Goal: Task Accomplishment & Management: Manage account settings

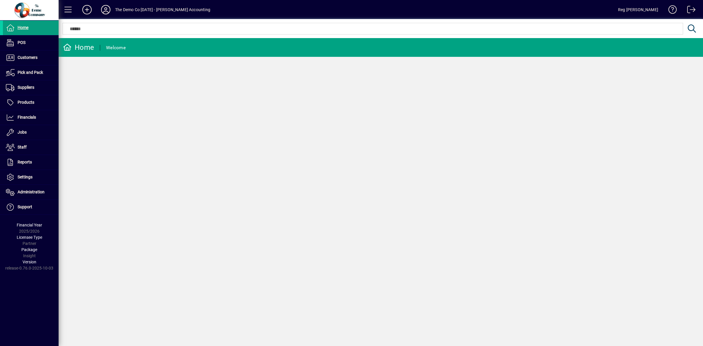
click at [687, 6] on span at bounding box center [689, 11] width 14 height 14
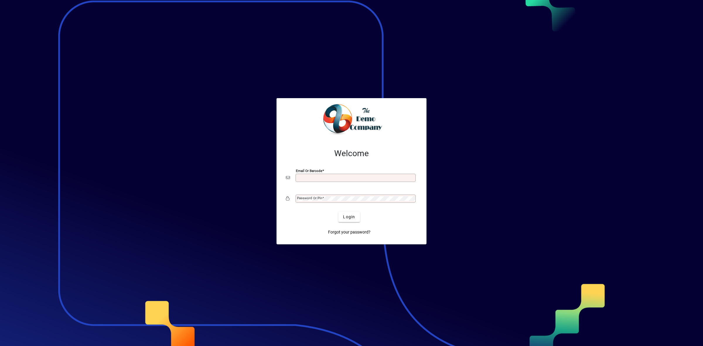
click at [337, 178] on input "Email or Barcode" at bounding box center [356, 177] width 118 height 5
type input "**********"
click at [346, 217] on span "Login" at bounding box center [349, 217] width 12 height 6
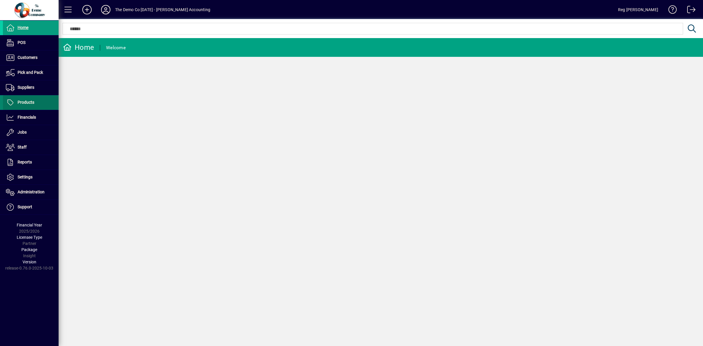
click at [30, 101] on span "Products" at bounding box center [26, 102] width 17 height 5
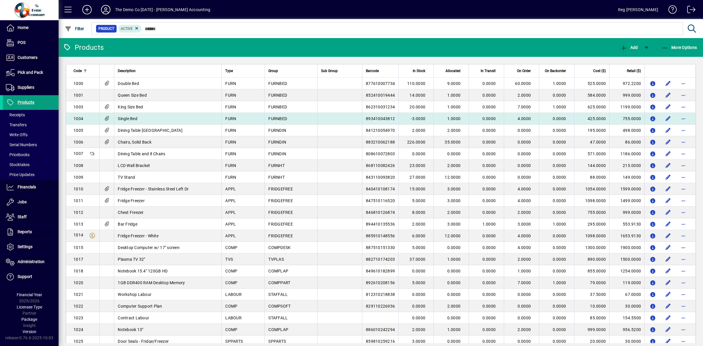
click at [366, 118] on span "893410043812" at bounding box center [380, 118] width 29 height 5
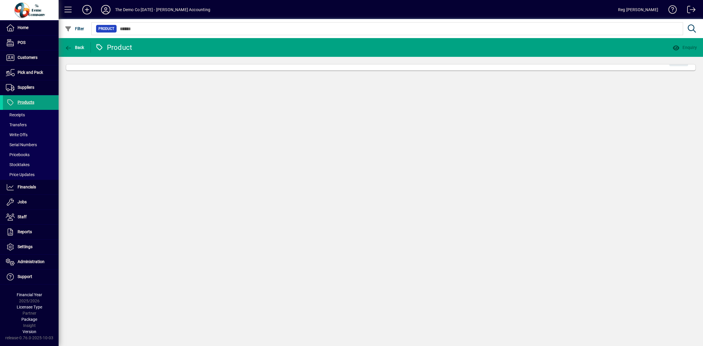
click at [363, 118] on div "Back Product Enquiry Edit" at bounding box center [381, 192] width 644 height 308
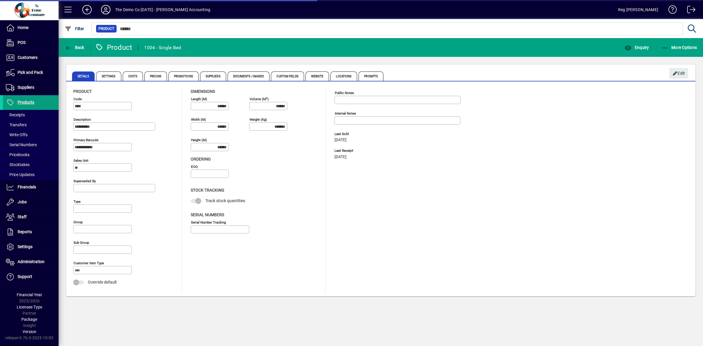
type input "**********"
type input "****"
click at [131, 78] on span "Costs" at bounding box center [133, 75] width 21 height 9
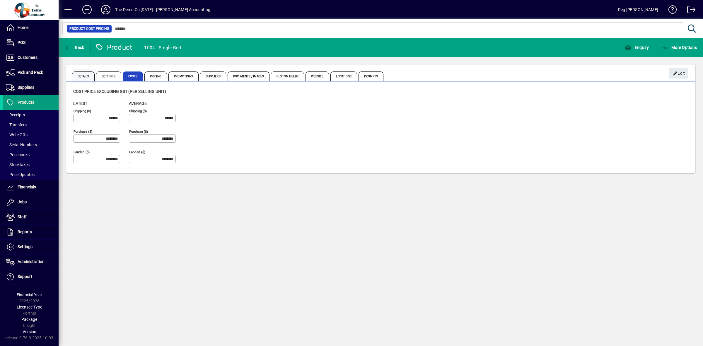
click at [86, 76] on span "Details" at bounding box center [83, 75] width 23 height 9
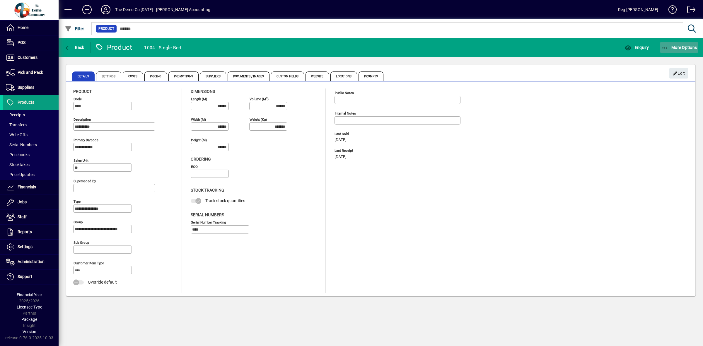
click at [664, 45] on icon "button" at bounding box center [664, 48] width 7 height 6
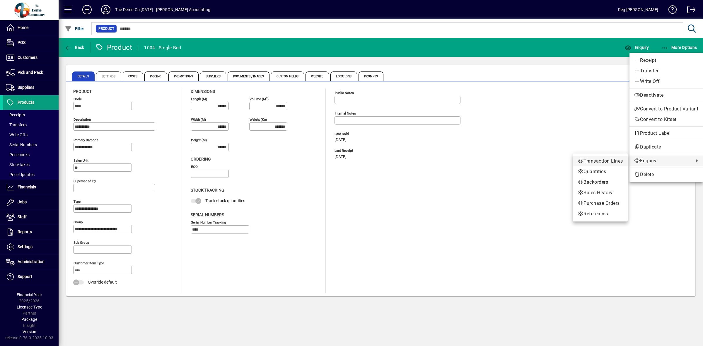
click at [616, 159] on span "Transaction Lines" at bounding box center [600, 161] width 45 height 7
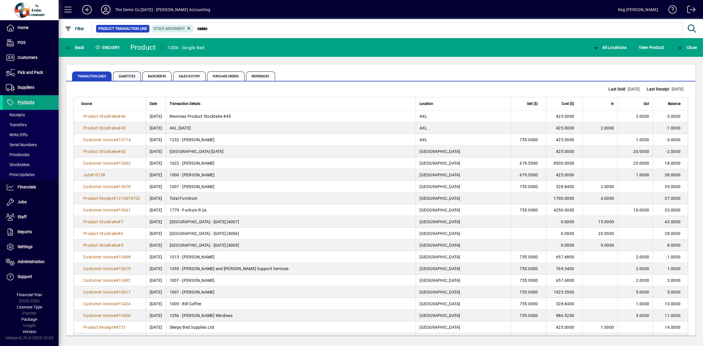
click at [126, 75] on span "Quantities" at bounding box center [127, 75] width 28 height 9
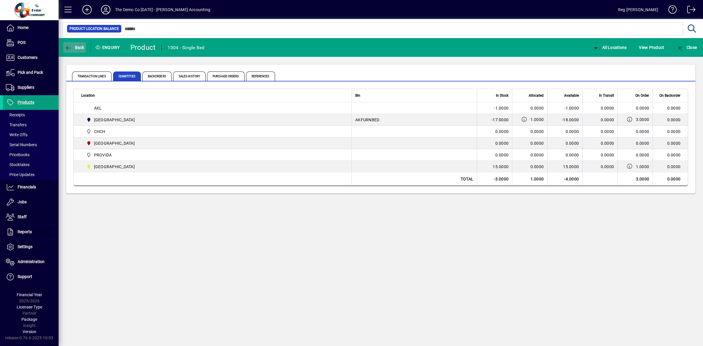
click at [72, 45] on icon "button" at bounding box center [68, 48] width 7 height 6
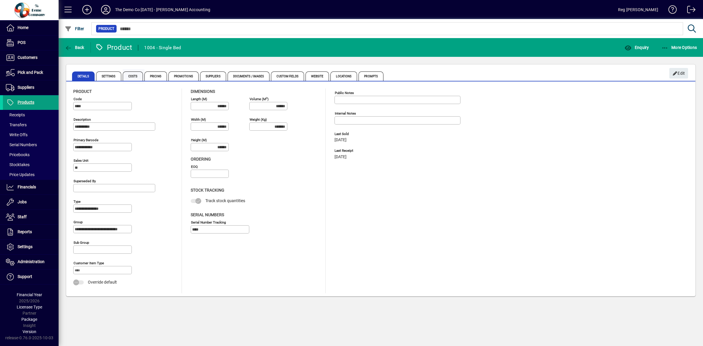
click at [139, 76] on span "Costs" at bounding box center [133, 75] width 21 height 9
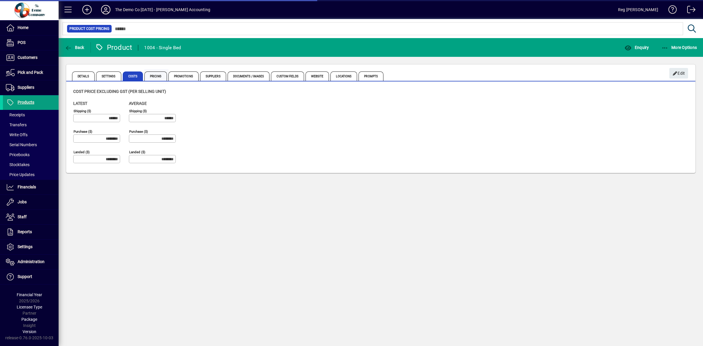
click at [151, 76] on span "Pricing" at bounding box center [155, 75] width 23 height 9
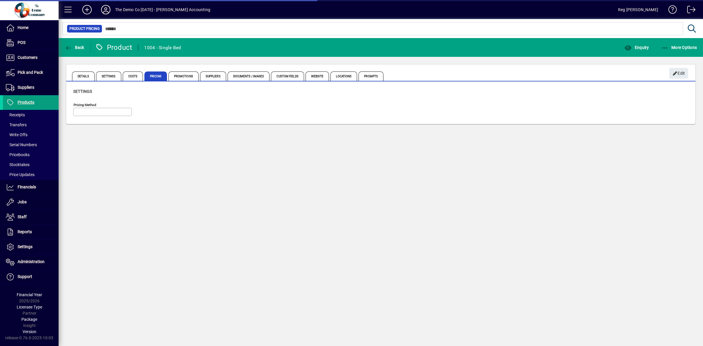
type input "**********"
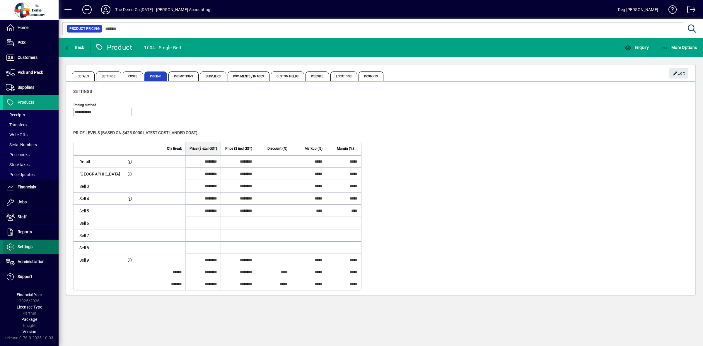
click at [24, 246] on span "Settings" at bounding box center [25, 246] width 15 height 5
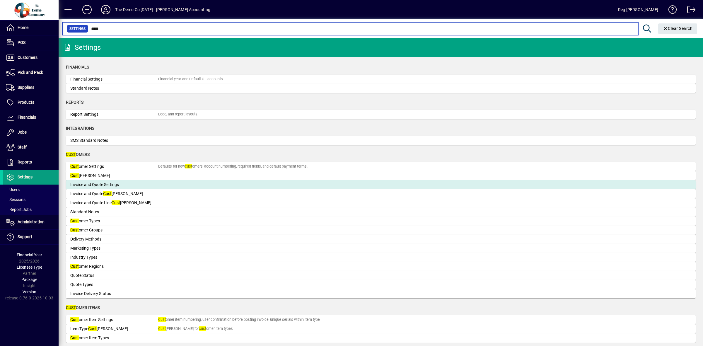
type input "****"
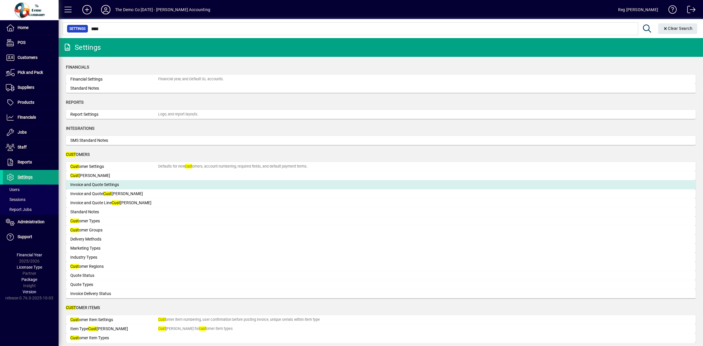
click at [103, 182] on div "Invoice and Quote Settings" at bounding box center [114, 185] width 88 height 6
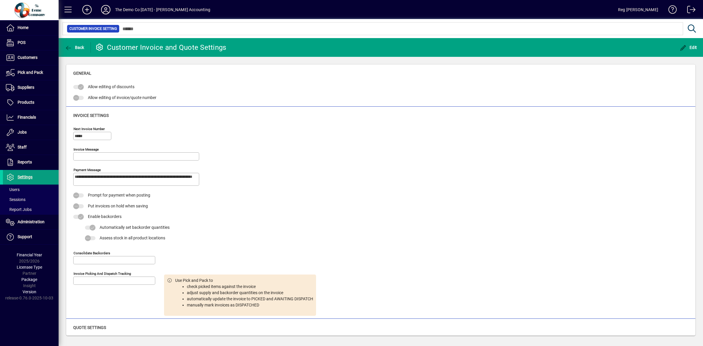
type input "**********"
click at [83, 158] on textarea "Invoice Message" at bounding box center [137, 156] width 124 height 5
click at [84, 156] on textarea "Invoice Message" at bounding box center [137, 156] width 124 height 5
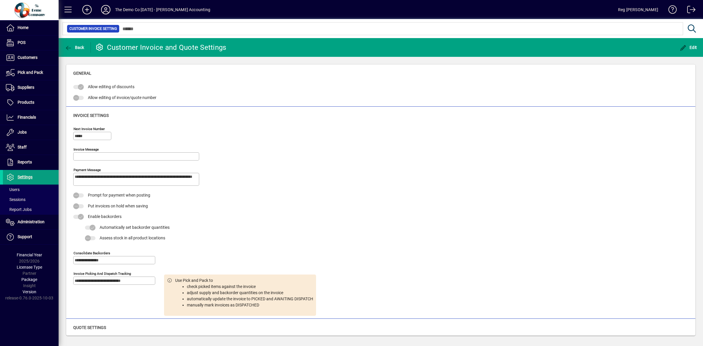
click at [84, 156] on textarea "Invoice Message" at bounding box center [137, 156] width 124 height 5
click at [691, 46] on span "Edit" at bounding box center [688, 47] width 18 height 5
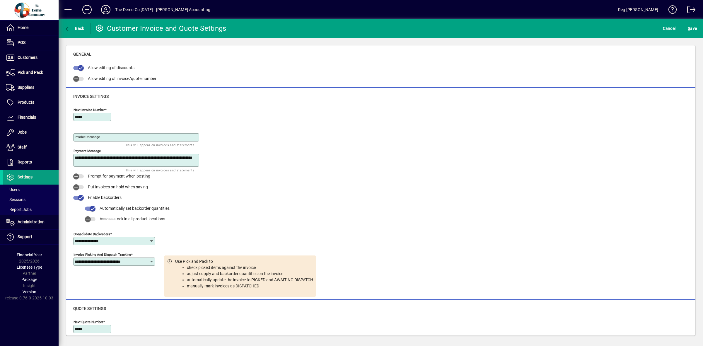
click at [100, 137] on textarea "Invoice Message" at bounding box center [137, 137] width 124 height 5
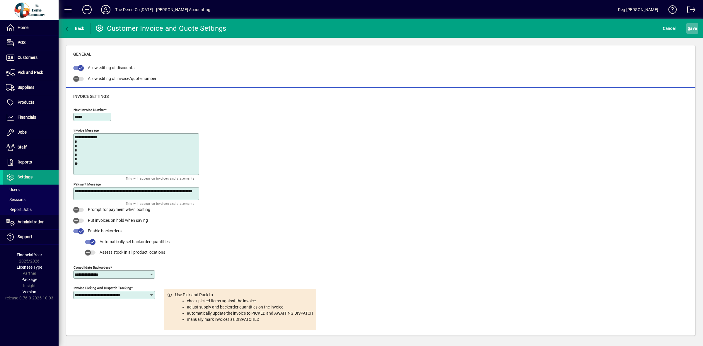
type textarea "**********"
click at [692, 29] on span "S ave" at bounding box center [692, 28] width 9 height 9
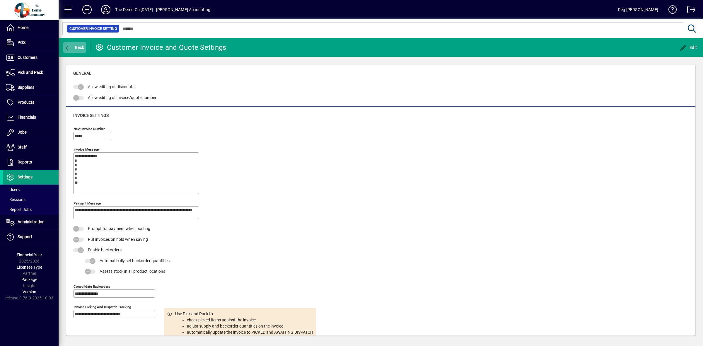
click at [74, 47] on span "Back" at bounding box center [75, 47] width 20 height 5
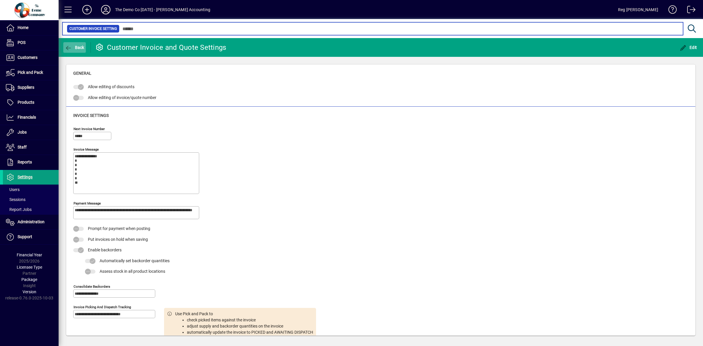
type input "****"
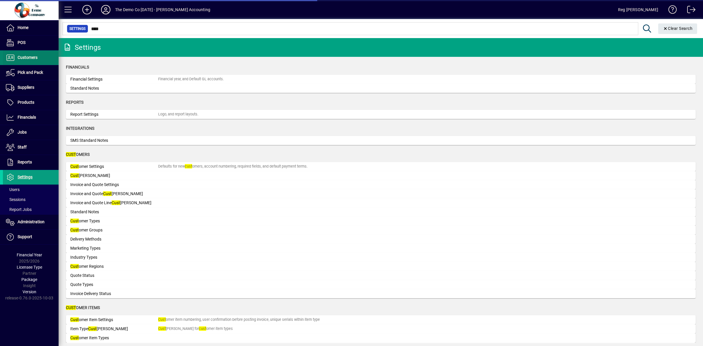
click at [29, 58] on span "Customers" at bounding box center [28, 57] width 20 height 5
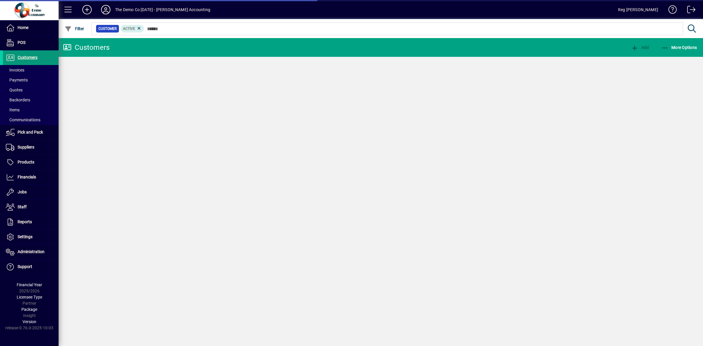
click at [29, 53] on span at bounding box center [31, 58] width 56 height 14
click at [20, 68] on span "Invoices" at bounding box center [15, 70] width 18 height 5
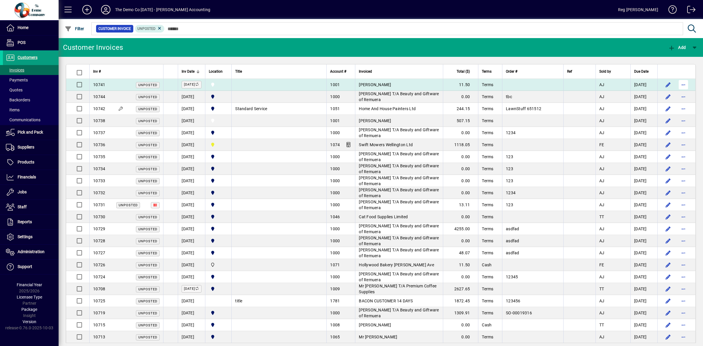
click at [678, 86] on span "button" at bounding box center [683, 85] width 14 height 14
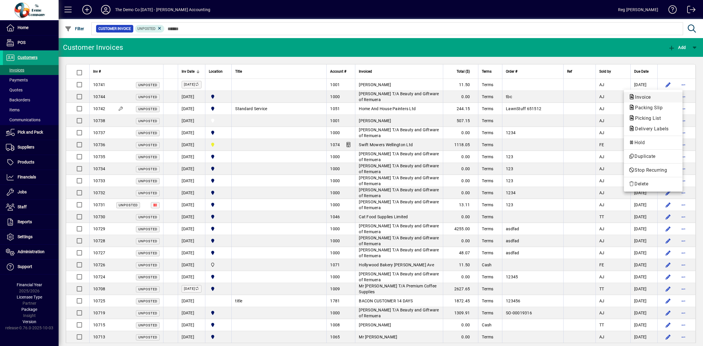
click at [649, 94] on span "Invoice" at bounding box center [653, 97] width 49 height 7
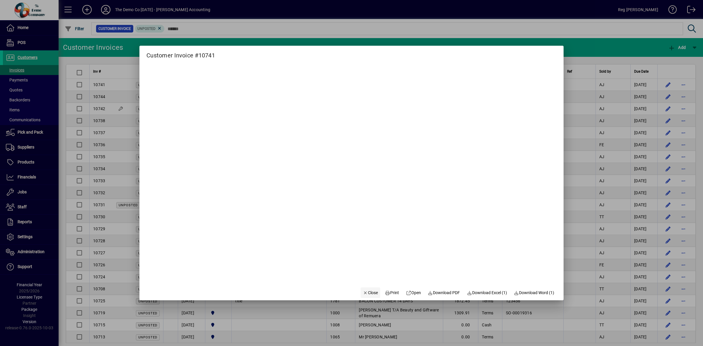
click at [365, 291] on span "Close" at bounding box center [370, 293] width 15 height 6
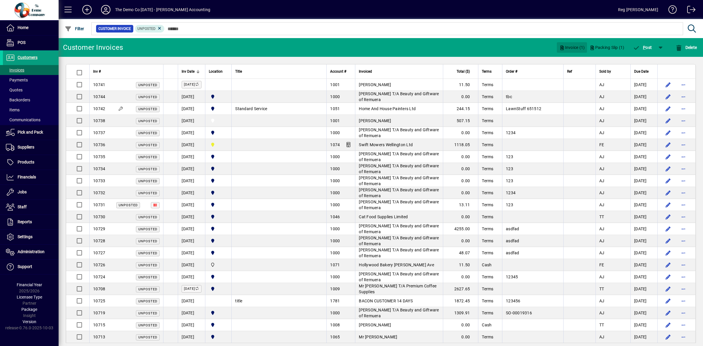
click at [572, 45] on span "Invoice (1)" at bounding box center [571, 47] width 25 height 9
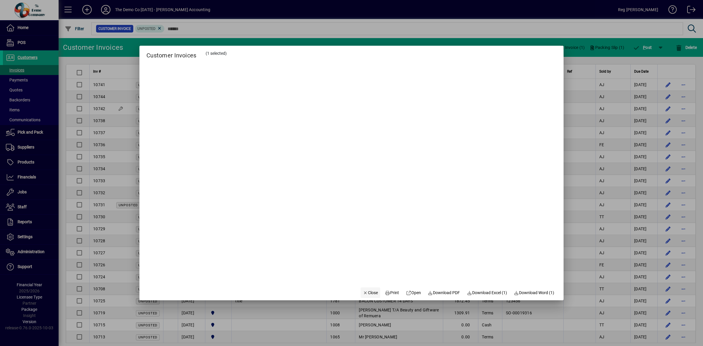
click at [366, 291] on span "Close" at bounding box center [370, 293] width 15 height 6
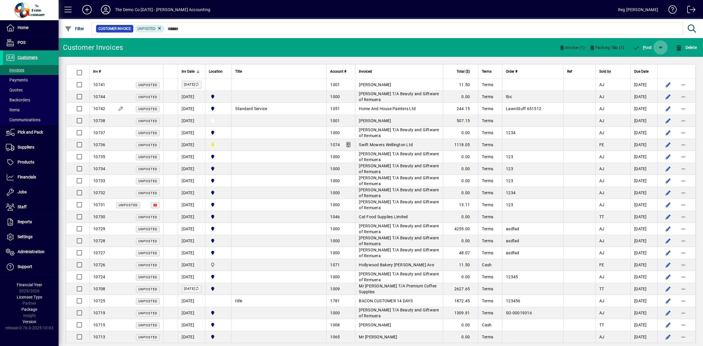
click at [660, 46] on span "button" at bounding box center [660, 47] width 14 height 14
click at [555, 100] on div at bounding box center [351, 173] width 703 height 346
click at [159, 29] on icon at bounding box center [159, 28] width 5 height 5
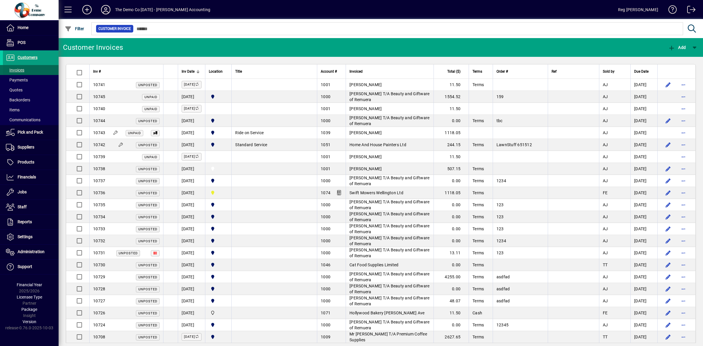
click at [17, 68] on span "Invoices" at bounding box center [15, 70] width 18 height 5
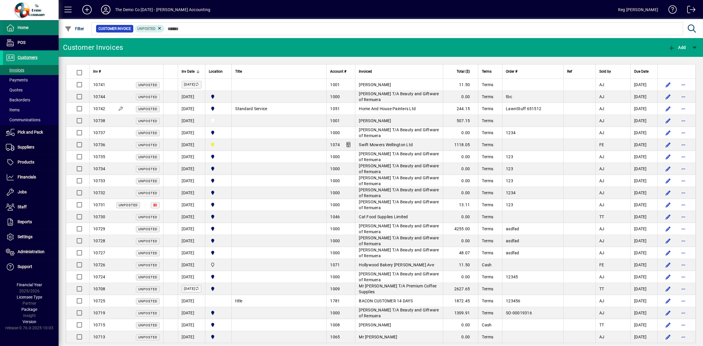
click at [18, 26] on span "Home" at bounding box center [23, 27] width 11 height 5
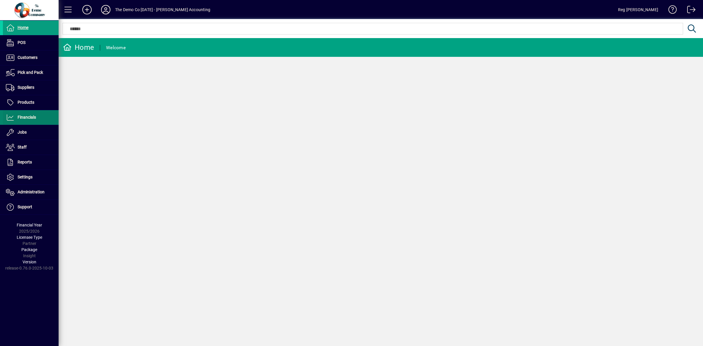
click at [33, 113] on span at bounding box center [31, 117] width 56 height 14
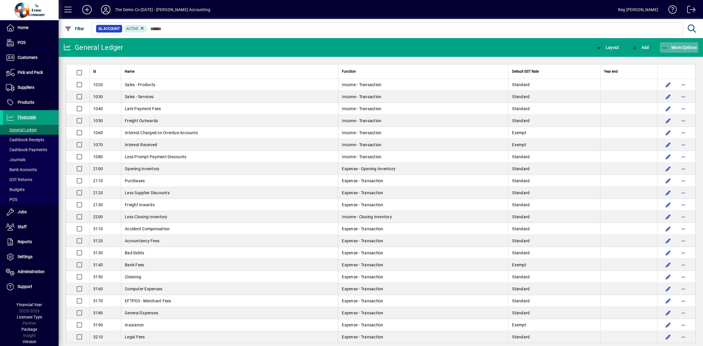
click at [671, 47] on span "More Options" at bounding box center [679, 47] width 36 height 5
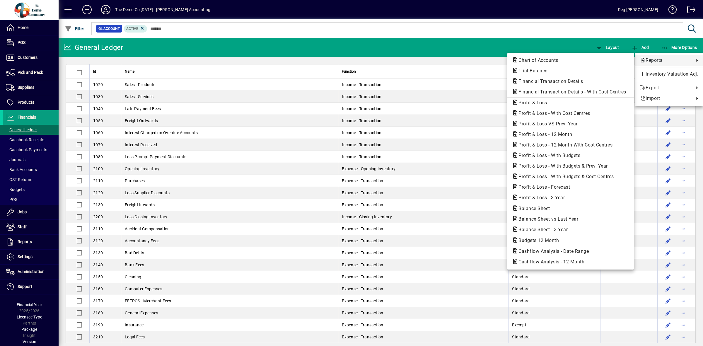
click at [658, 59] on span "Reports" at bounding box center [666, 60] width 52 height 7
click at [558, 112] on span "Profit & Loss - With Cost Centres" at bounding box center [552, 113] width 81 height 6
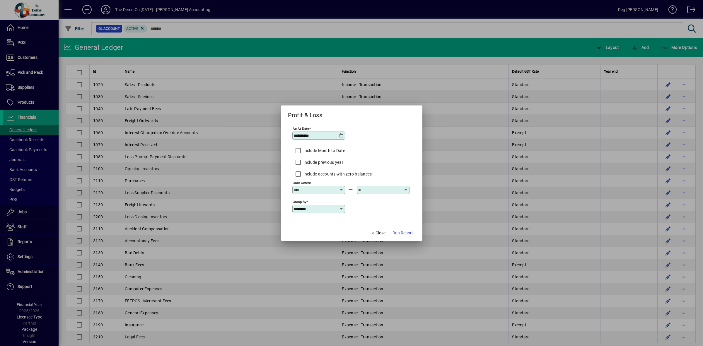
click at [339, 188] on div at bounding box center [319, 189] width 51 height 5
click at [375, 209] on div "Group By ********" at bounding box center [350, 208] width 117 height 19
click at [342, 209] on icon at bounding box center [341, 208] width 5 height 5
click at [317, 233] on div "Cost Centre" at bounding box center [307, 232] width 23 height 6
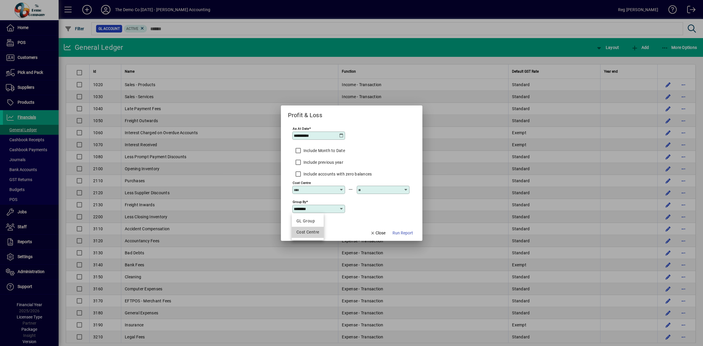
type input "**********"
click at [405, 231] on span "Run Report" at bounding box center [402, 233] width 21 height 6
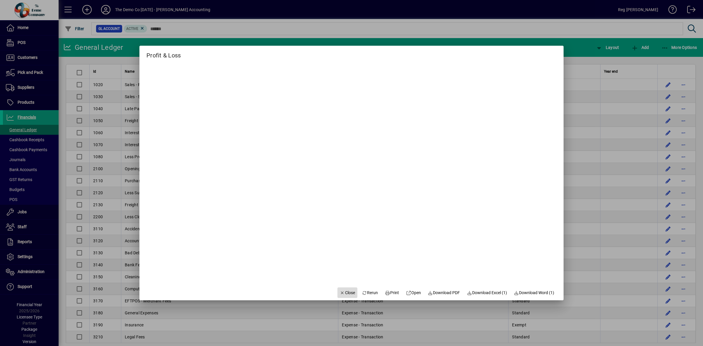
click at [343, 291] on span "Close" at bounding box center [347, 293] width 15 height 6
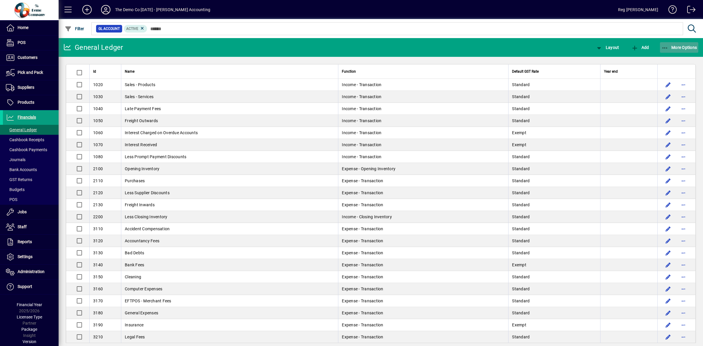
click at [669, 47] on span "More Options" at bounding box center [679, 47] width 36 height 5
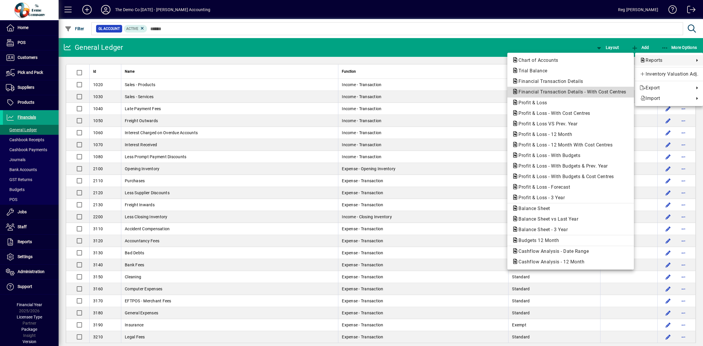
click at [539, 91] on span "Financial Transaction Details - With Cost Centres" at bounding box center [570, 92] width 117 height 6
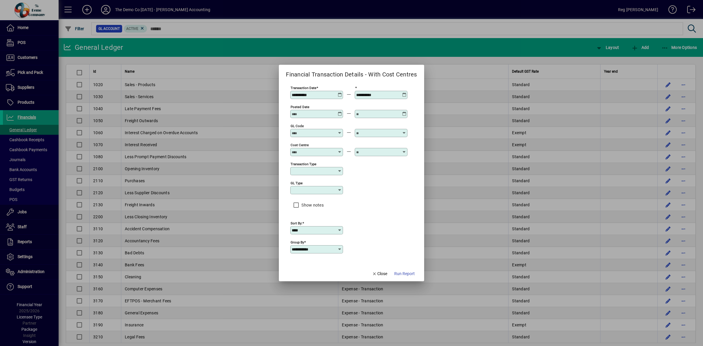
click at [338, 247] on icon at bounding box center [339, 249] width 5 height 5
click at [313, 262] on div "Cost Centre" at bounding box center [306, 262] width 23 height 6
click at [399, 271] on span "Run Report" at bounding box center [404, 274] width 21 height 6
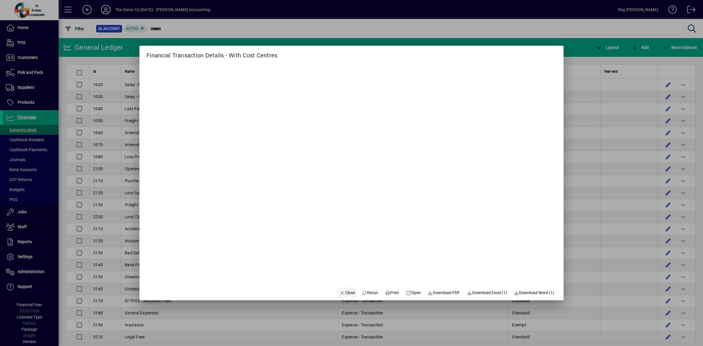
click at [345, 291] on span "Close" at bounding box center [347, 293] width 15 height 6
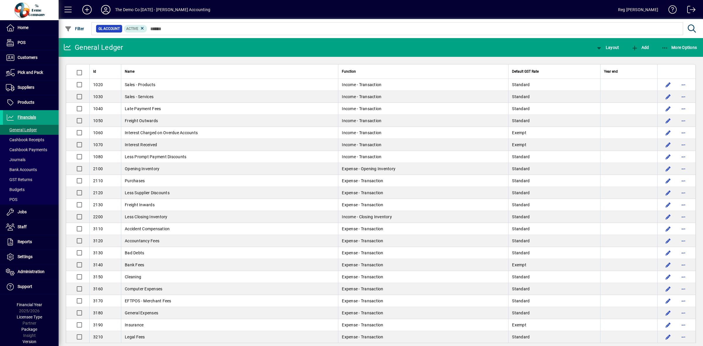
click at [672, 9] on span at bounding box center [670, 11] width 14 height 14
click at [689, 8] on span at bounding box center [689, 11] width 14 height 14
